Goal: Navigation & Orientation: Find specific page/section

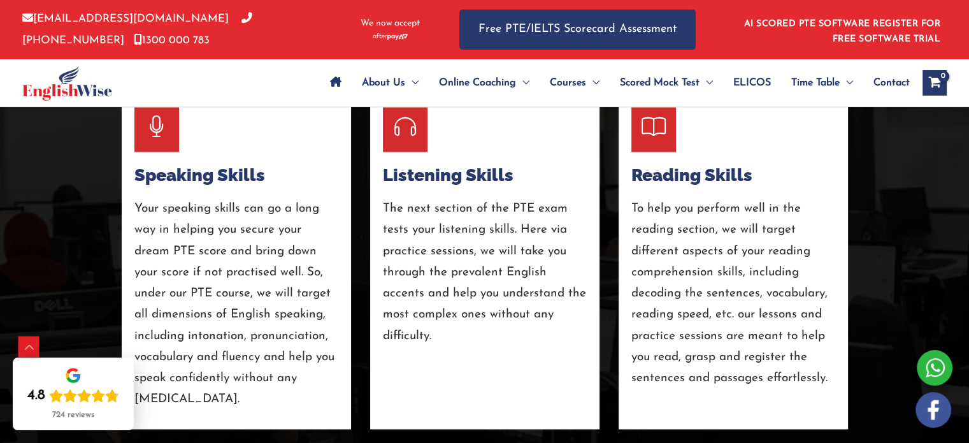
scroll to position [2212, 0]
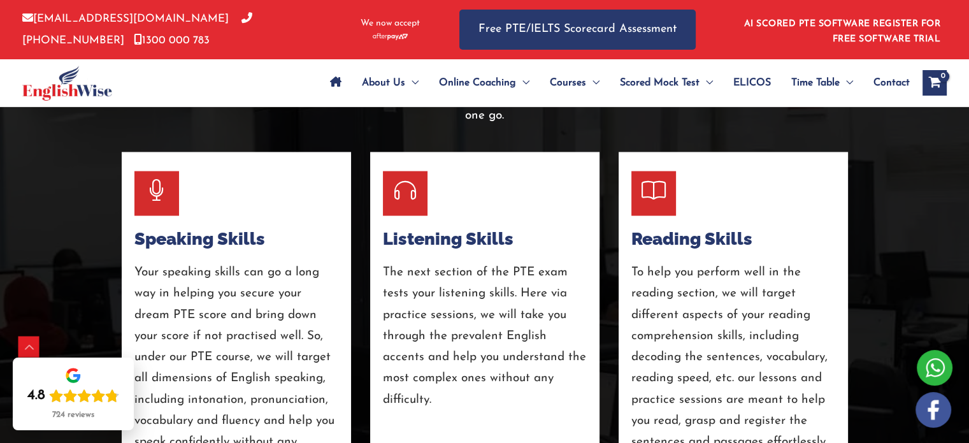
click at [658, 180] on icon at bounding box center [654, 191] width 24 height 22
click at [649, 197] on div "Reading Skills To help you perform well in the reading section, we will target …" at bounding box center [733, 322] width 229 height 341
click at [655, 183] on div at bounding box center [653, 193] width 45 height 45
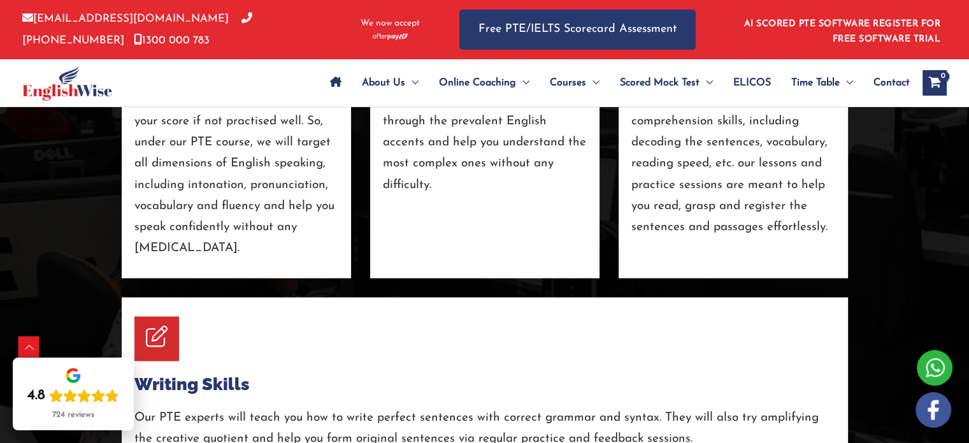
scroll to position [2530, 0]
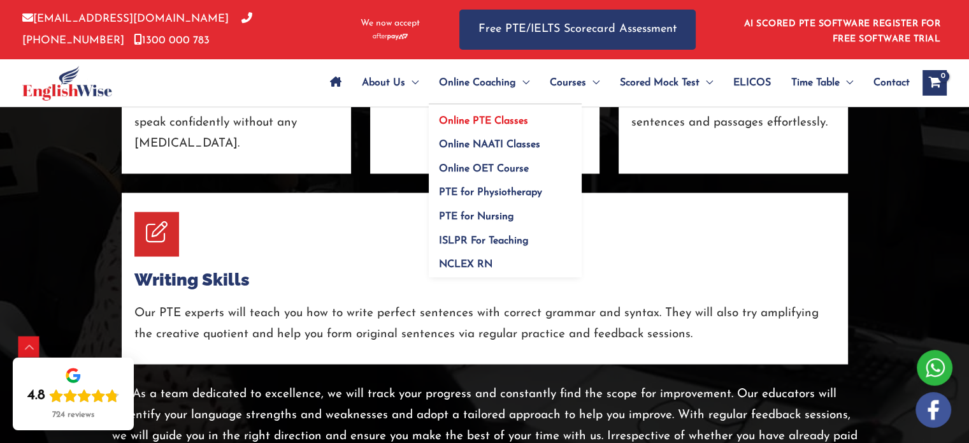
click at [505, 119] on span "Online PTE Classes" at bounding box center [483, 121] width 89 height 10
